Goal: Complete application form: Complete application form

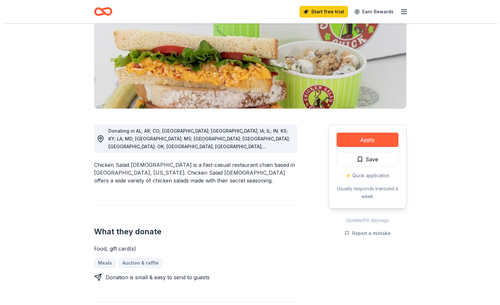
scroll to position [98, 0]
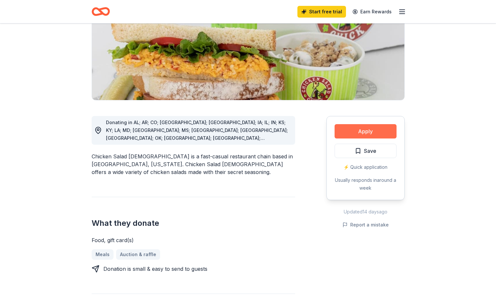
click at [368, 132] on button "Apply" at bounding box center [365, 131] width 62 height 14
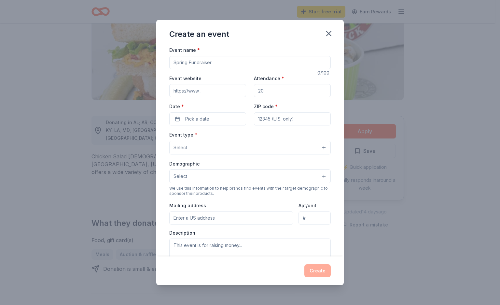
click at [229, 93] on input "Event website" at bounding box center [207, 90] width 77 height 13
click at [273, 94] on input "Attendance *" at bounding box center [292, 90] width 77 height 13
click at [198, 60] on input "Event name *" at bounding box center [250, 62] width 162 height 13
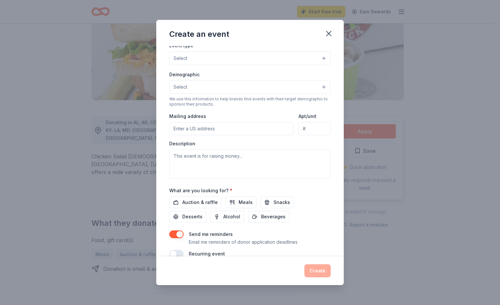
scroll to position [101, 0]
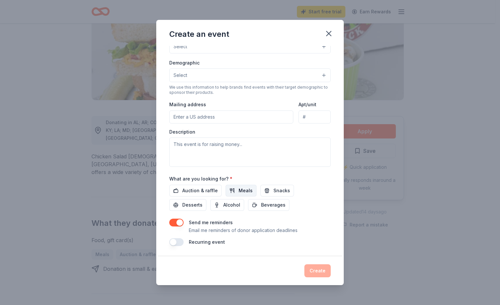
click at [245, 192] on span "Meals" at bounding box center [246, 191] width 14 height 8
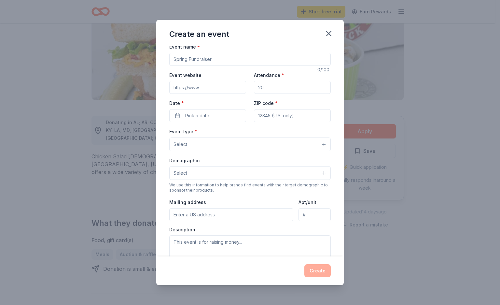
scroll to position [68, 0]
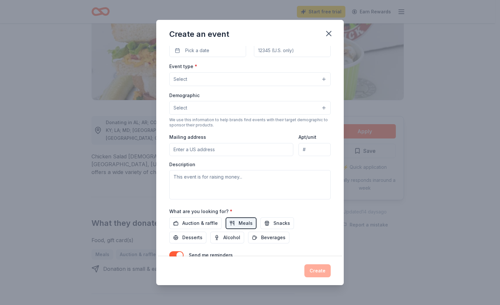
click at [225, 148] on input "Mailing address" at bounding box center [231, 149] width 124 height 13
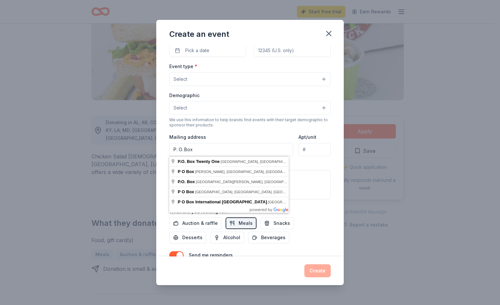
type input "P. O. Box"
click at [287, 108] on button "Select" at bounding box center [250, 108] width 162 height 14
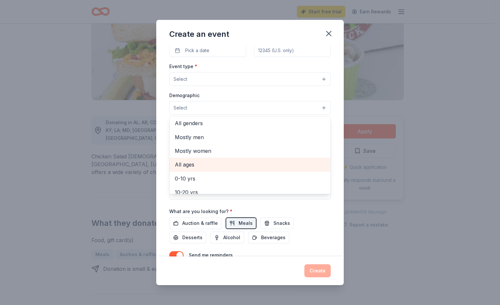
scroll to position [0, 0]
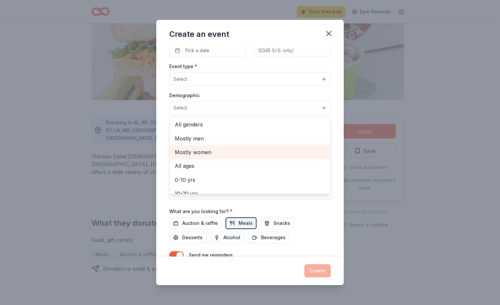
click at [206, 150] on span "Mostly women" at bounding box center [250, 152] width 151 height 8
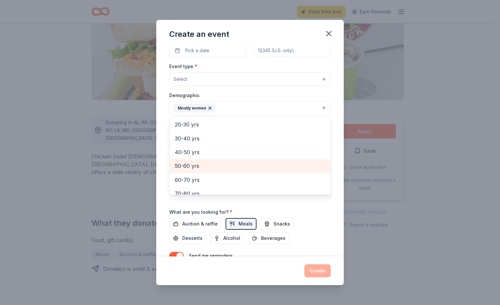
scroll to position [58, 0]
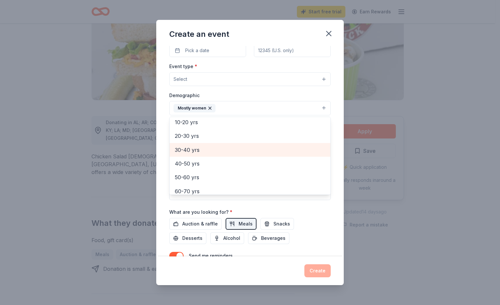
click at [197, 147] on span "30-40 yrs" at bounding box center [250, 150] width 151 height 8
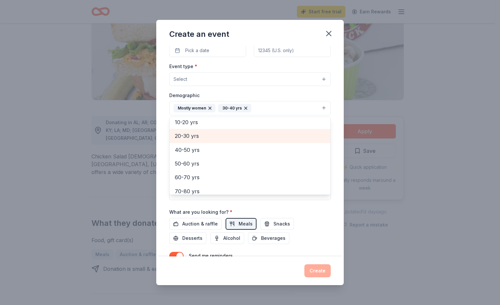
click at [195, 133] on span "20-30 yrs" at bounding box center [250, 136] width 151 height 8
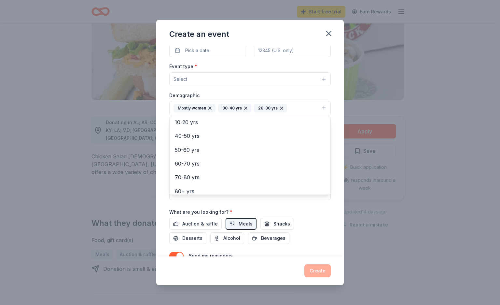
click at [245, 107] on icon "button" at bounding box center [245, 108] width 5 height 5
click at [259, 108] on button "Mostly women 20-30 yrs" at bounding box center [250, 108] width 162 height 14
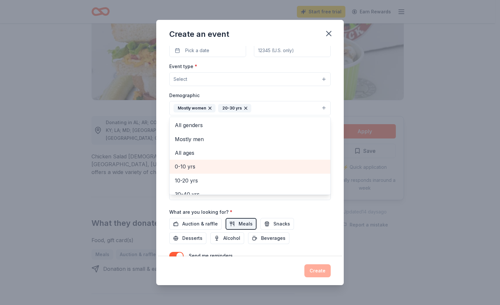
scroll to position [65, 0]
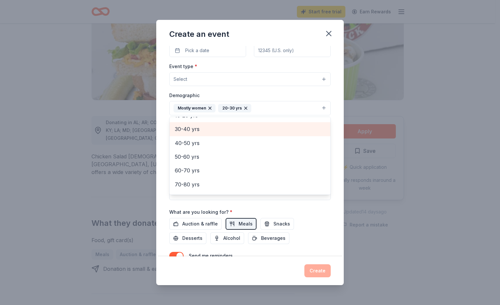
click at [192, 126] on span "30-40 yrs" at bounding box center [250, 129] width 151 height 8
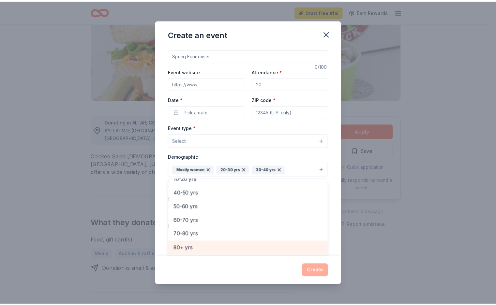
scroll to position [0, 0]
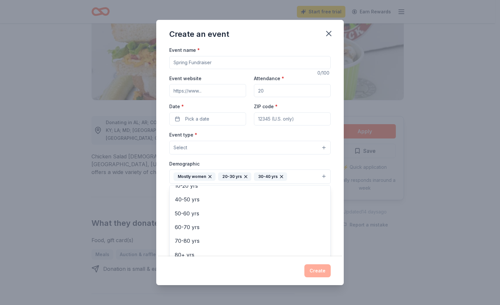
click at [329, 35] on div "Create an event Event name * 0 /100 Event website Attendance * Date * Pick a da…" at bounding box center [250, 152] width 188 height 265
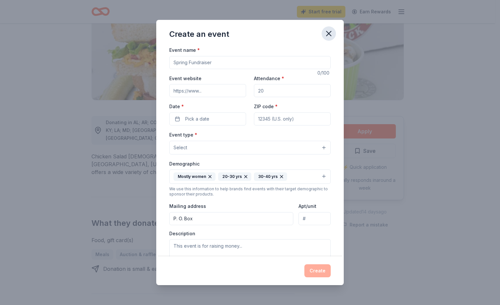
click at [330, 33] on icon "button" at bounding box center [328, 33] width 9 height 9
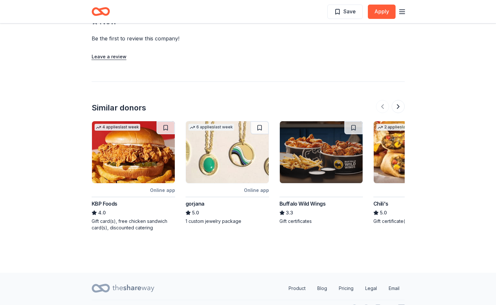
scroll to position [649, 0]
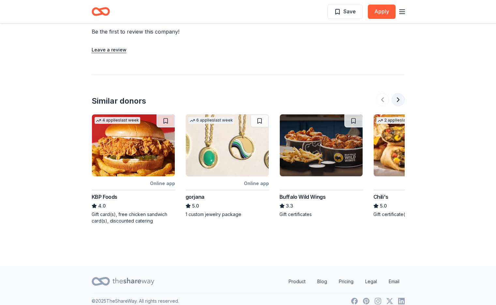
click at [399, 93] on button at bounding box center [397, 99] width 13 height 13
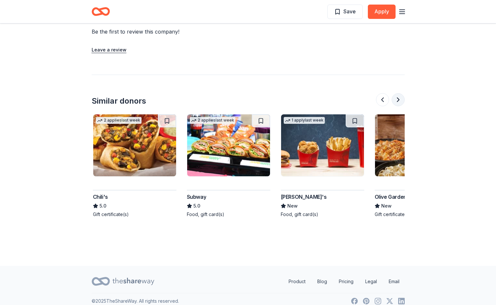
scroll to position [0, 281]
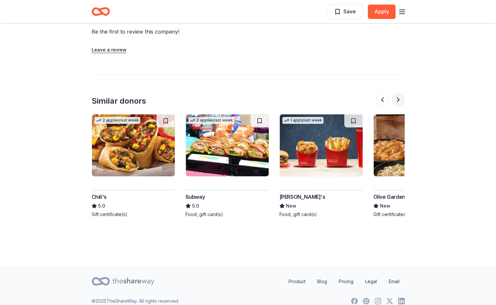
click at [399, 94] on button at bounding box center [397, 99] width 13 height 13
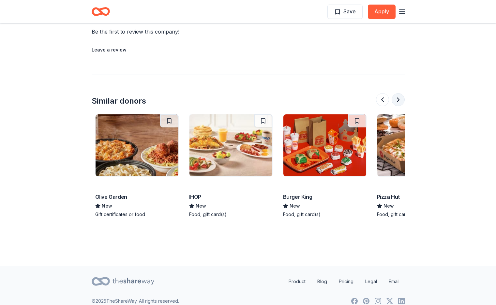
scroll to position [0, 563]
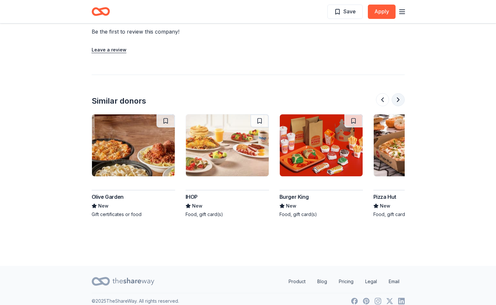
click at [397, 93] on button at bounding box center [397, 99] width 13 height 13
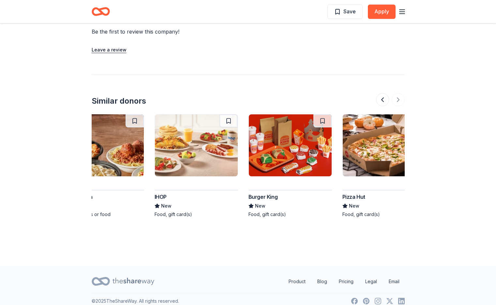
scroll to position [0, 615]
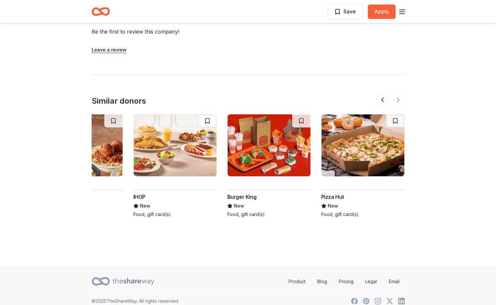
click at [399, 93] on div at bounding box center [390, 99] width 29 height 13
click at [330, 193] on div "Pizza Hut" at bounding box center [332, 197] width 23 height 8
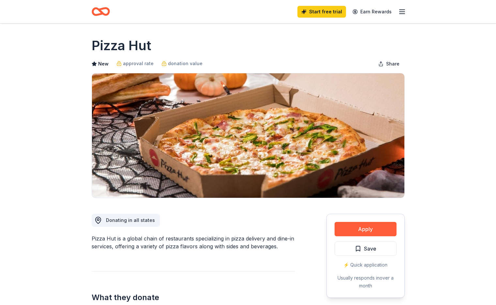
scroll to position [33, 0]
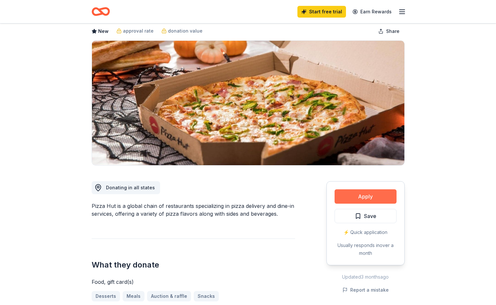
click at [368, 198] on button "Apply" at bounding box center [365, 196] width 62 height 14
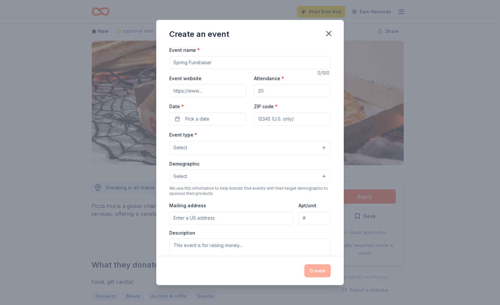
click at [220, 65] on input "Event name *" at bounding box center [250, 62] width 162 height 13
click at [329, 31] on icon "button" at bounding box center [328, 33] width 9 height 9
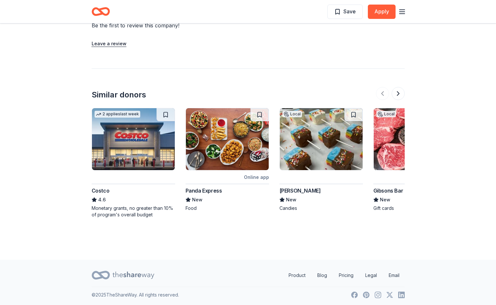
scroll to position [602, 0]
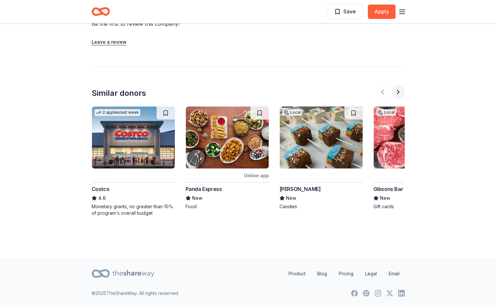
click at [398, 89] on button at bounding box center [397, 91] width 13 height 13
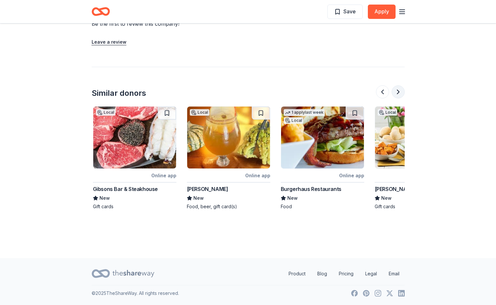
scroll to position [0, 281]
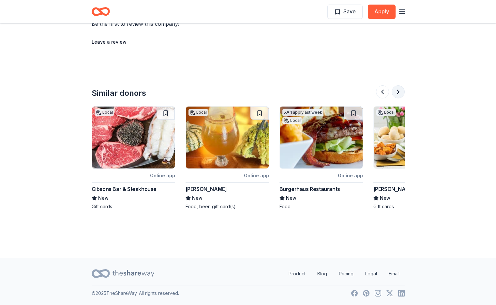
click at [398, 89] on button at bounding box center [397, 91] width 13 height 13
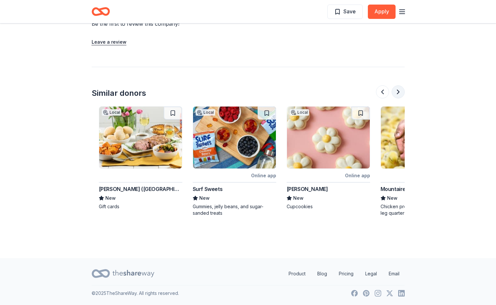
scroll to position [0, 563]
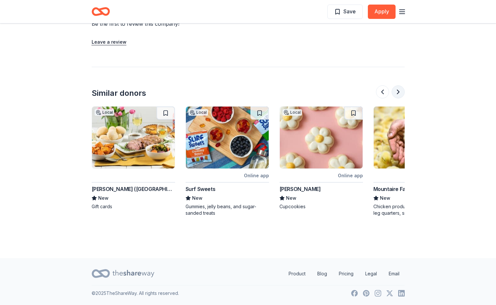
click at [401, 92] on button at bounding box center [397, 91] width 13 height 13
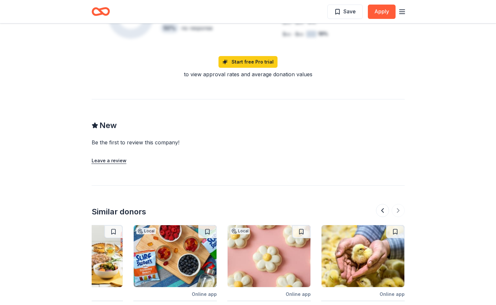
scroll to position [570, 0]
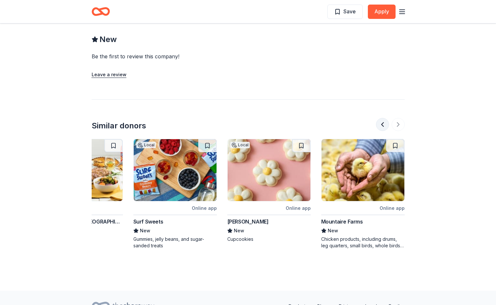
click at [380, 122] on button at bounding box center [382, 124] width 13 height 13
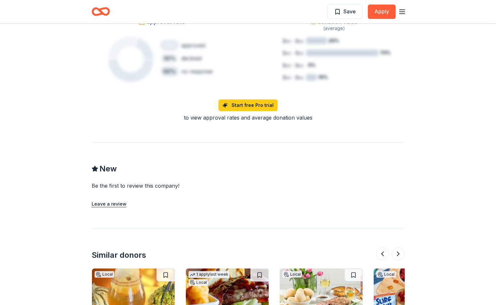
scroll to position [439, 0]
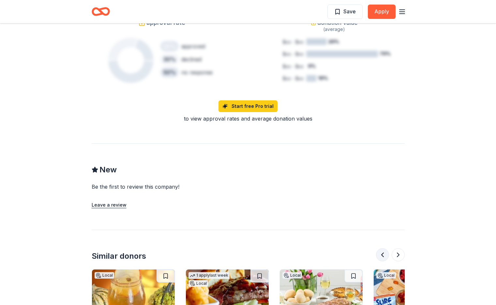
click at [379, 256] on button at bounding box center [382, 254] width 13 height 13
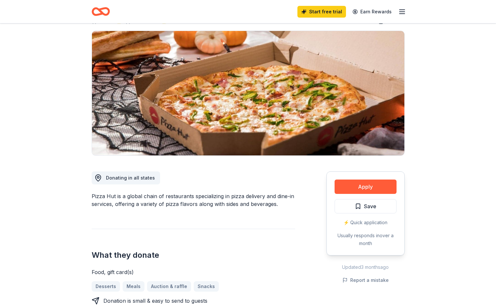
scroll to position [0, 0]
